Goal: Find specific page/section: Find specific page/section

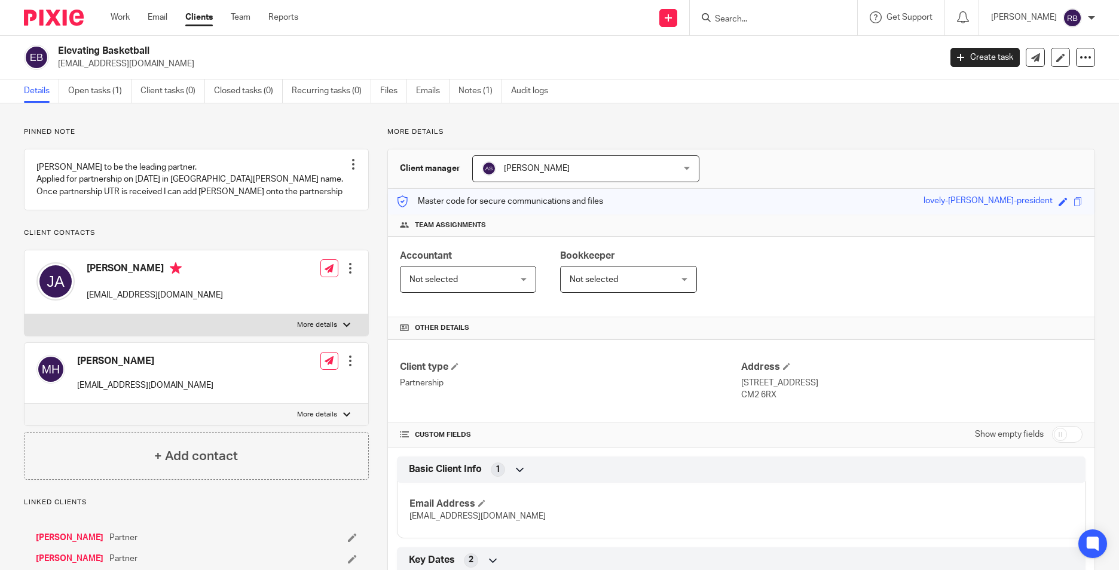
click at [753, 19] on input "Search" at bounding box center [767, 19] width 108 height 11
type input "strawb"
click at [770, 50] on link at bounding box center [812, 51] width 202 height 27
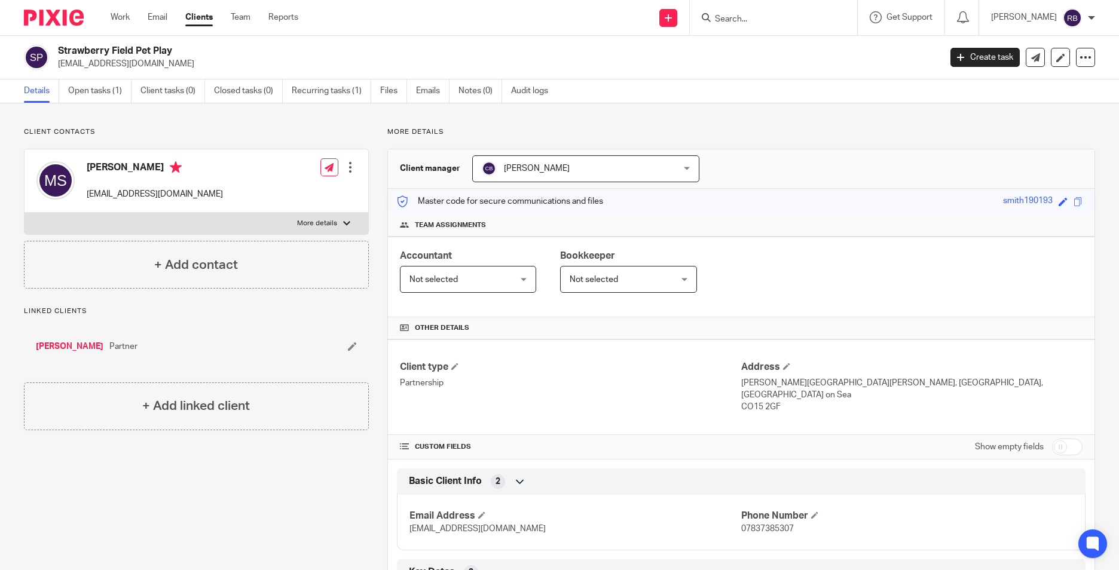
click at [785, 19] on input "Search" at bounding box center [767, 19] width 108 height 11
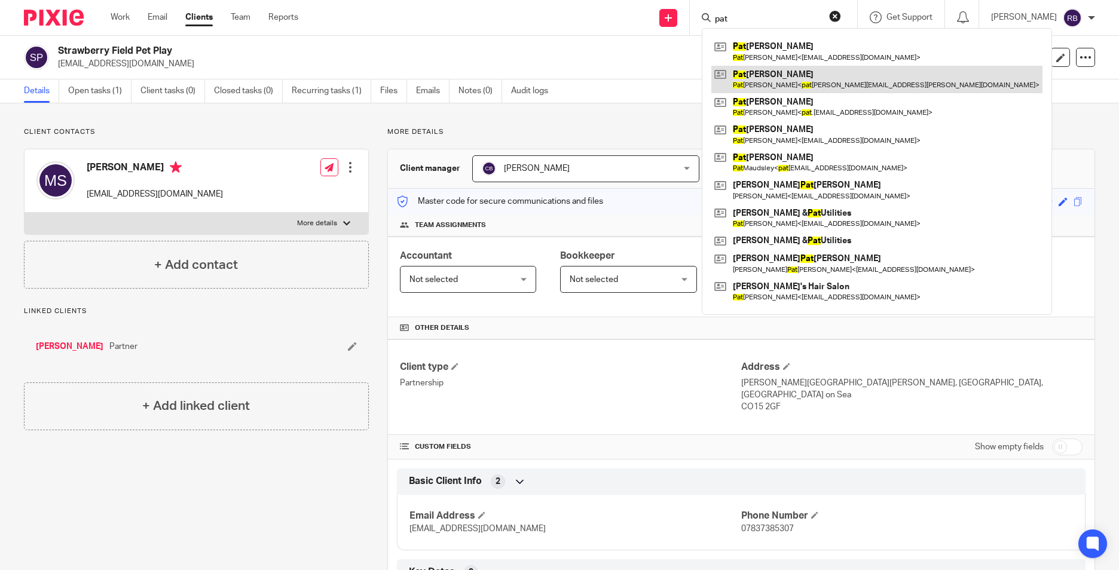
type input "pat"
click at [768, 75] on link at bounding box center [876, 79] width 331 height 27
